Goal: Find specific page/section: Find specific page/section

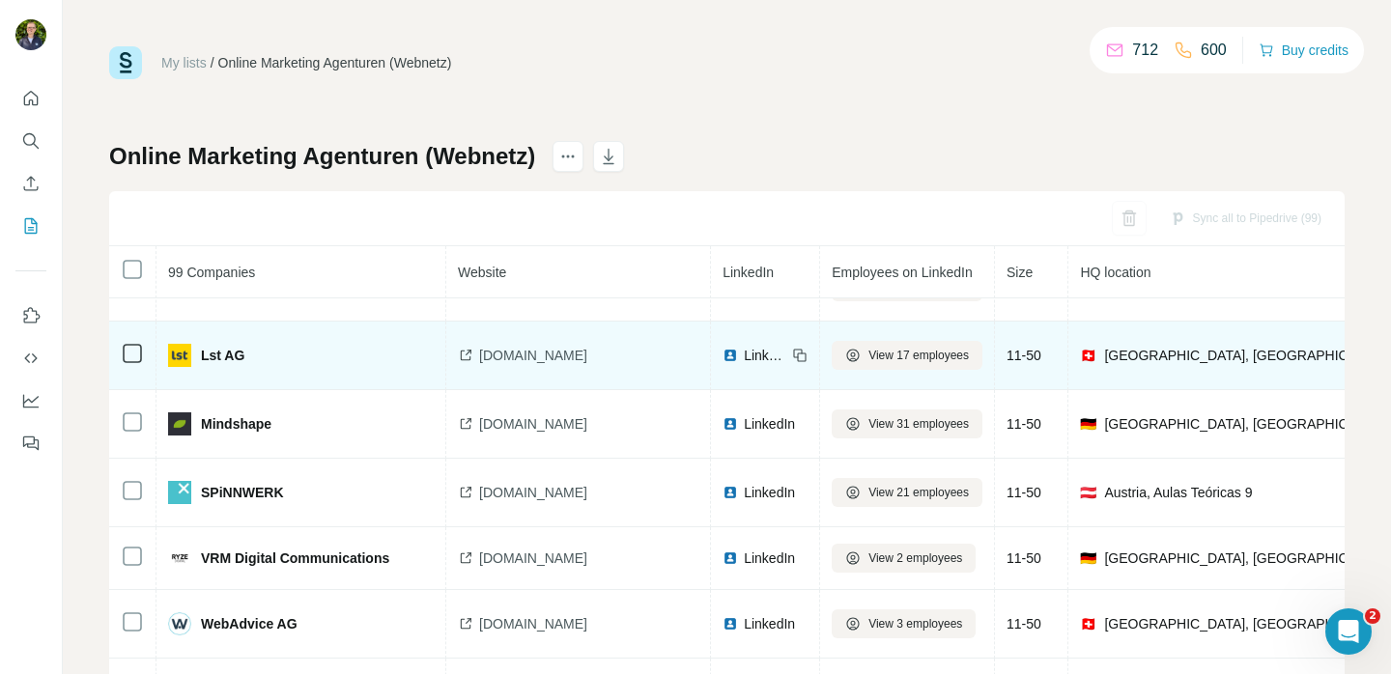
scroll to position [4079, 0]
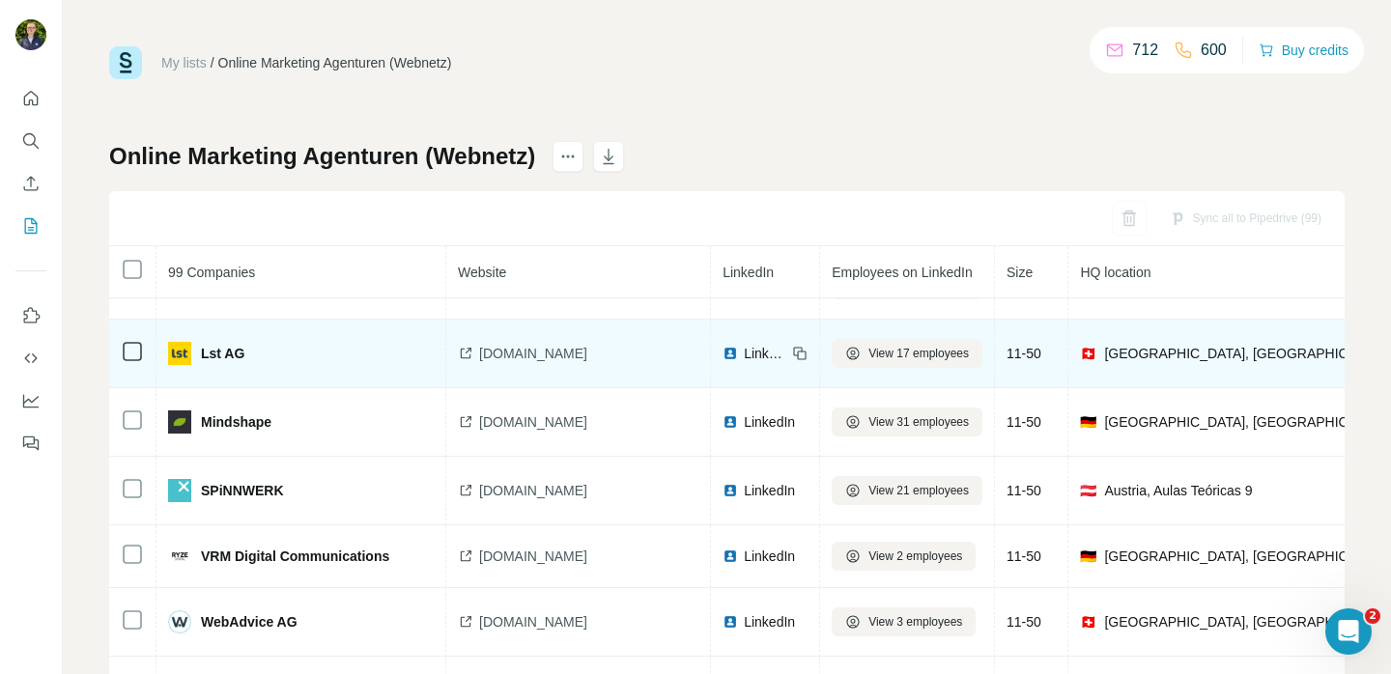
click at [494, 351] on span "[DOMAIN_NAME]" at bounding box center [533, 353] width 108 height 19
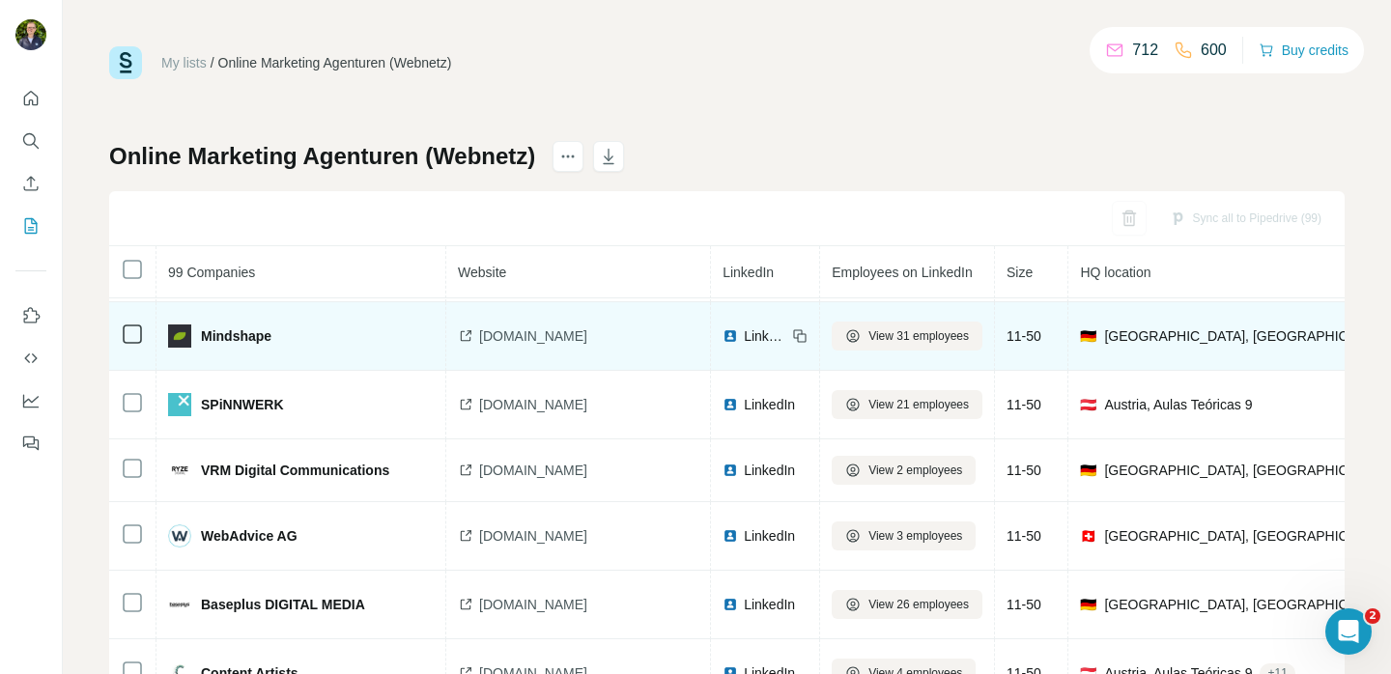
scroll to position [4166, 0]
click at [512, 334] on span "[DOMAIN_NAME]" at bounding box center [533, 335] width 108 height 19
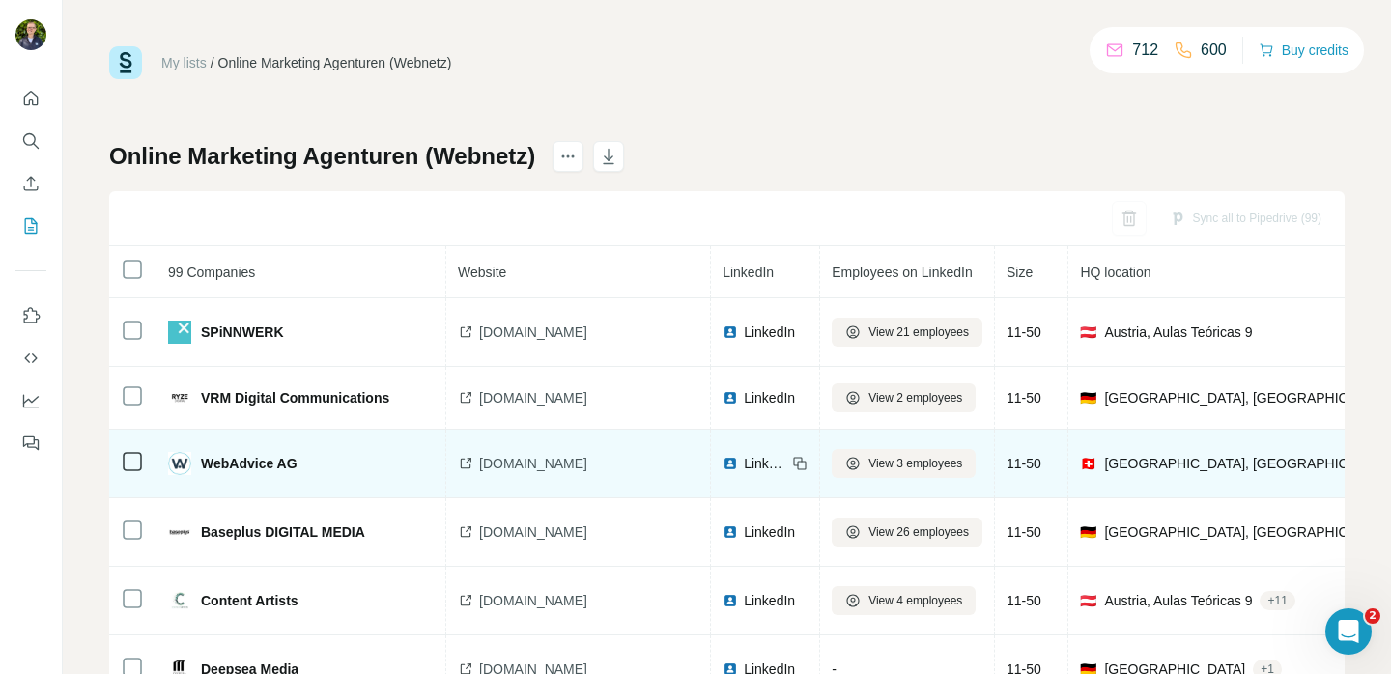
scroll to position [4239, 0]
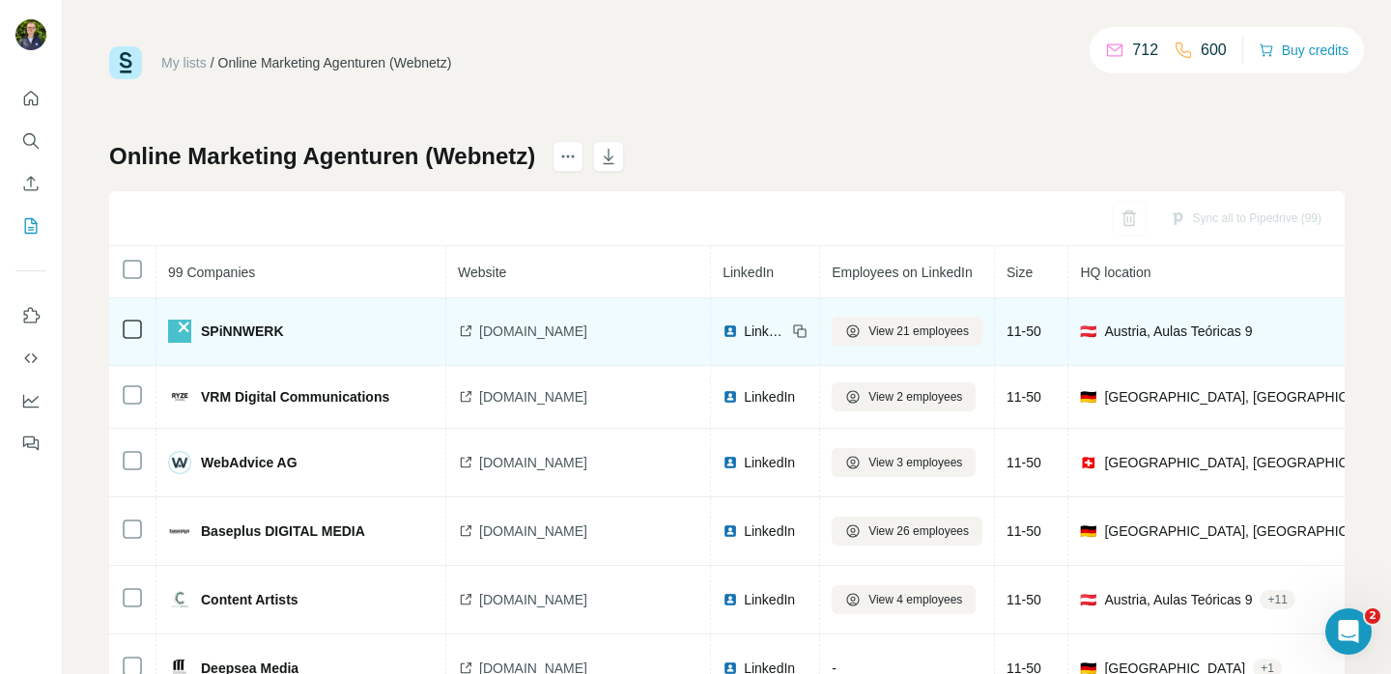
click at [489, 324] on span "[DOMAIN_NAME]" at bounding box center [533, 331] width 108 height 19
